Goal: Task Accomplishment & Management: Manage account settings

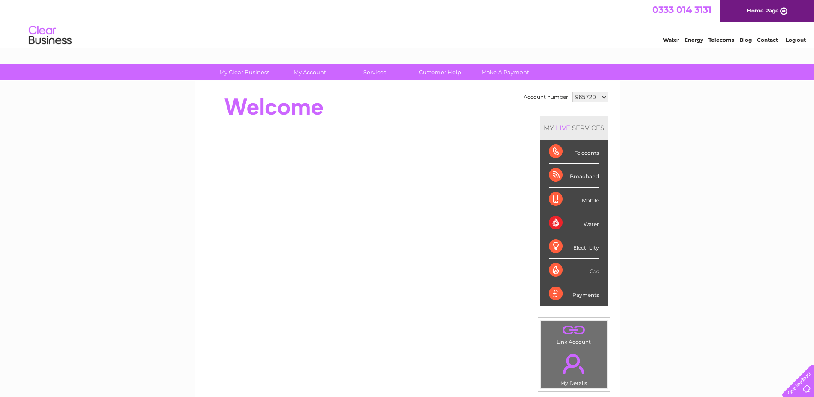
click at [601, 93] on select "965720 1084997" at bounding box center [591, 97] width 36 height 10
select select "1084997"
click at [573, 92] on select "965720 1084997" at bounding box center [591, 97] width 36 height 10
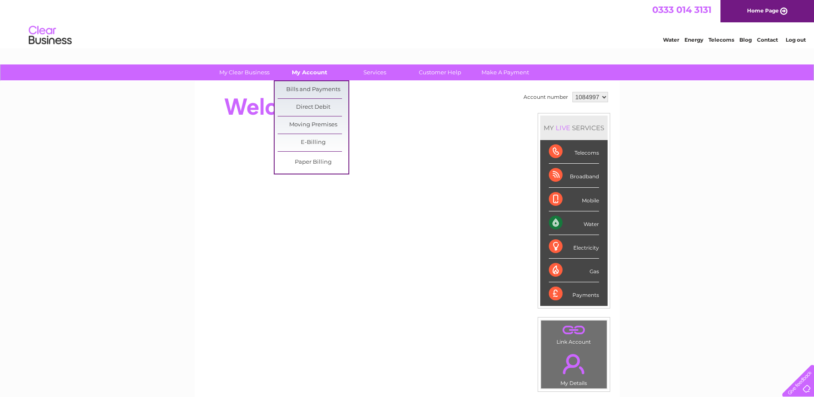
click at [317, 72] on link "My Account" at bounding box center [309, 72] width 71 height 16
click at [310, 88] on link "Bills and Payments" at bounding box center [313, 89] width 71 height 17
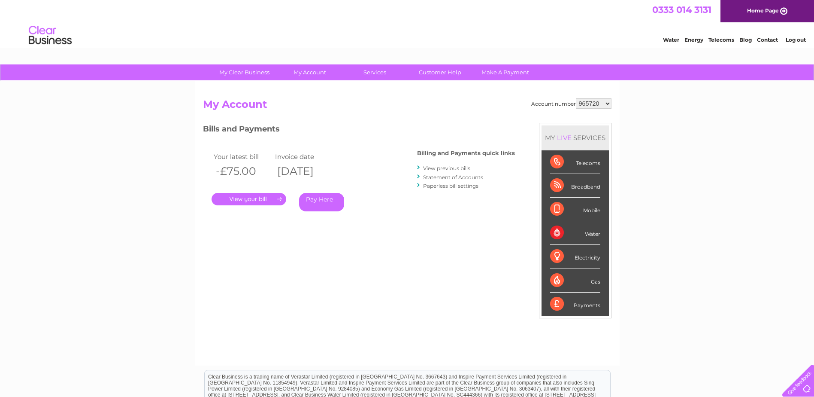
click at [597, 101] on select "965720 1084997" at bounding box center [594, 103] width 36 height 10
select select "1084997"
click at [576, 98] on select "965720 1084997" at bounding box center [594, 103] width 36 height 10
click at [266, 199] on link "." at bounding box center [249, 199] width 75 height 12
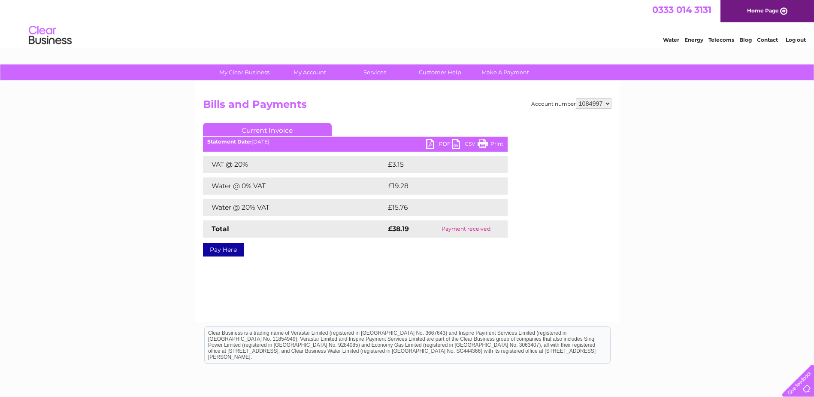
click at [438, 141] on link "PDF" at bounding box center [439, 145] width 26 height 12
